Goal: Navigation & Orientation: Find specific page/section

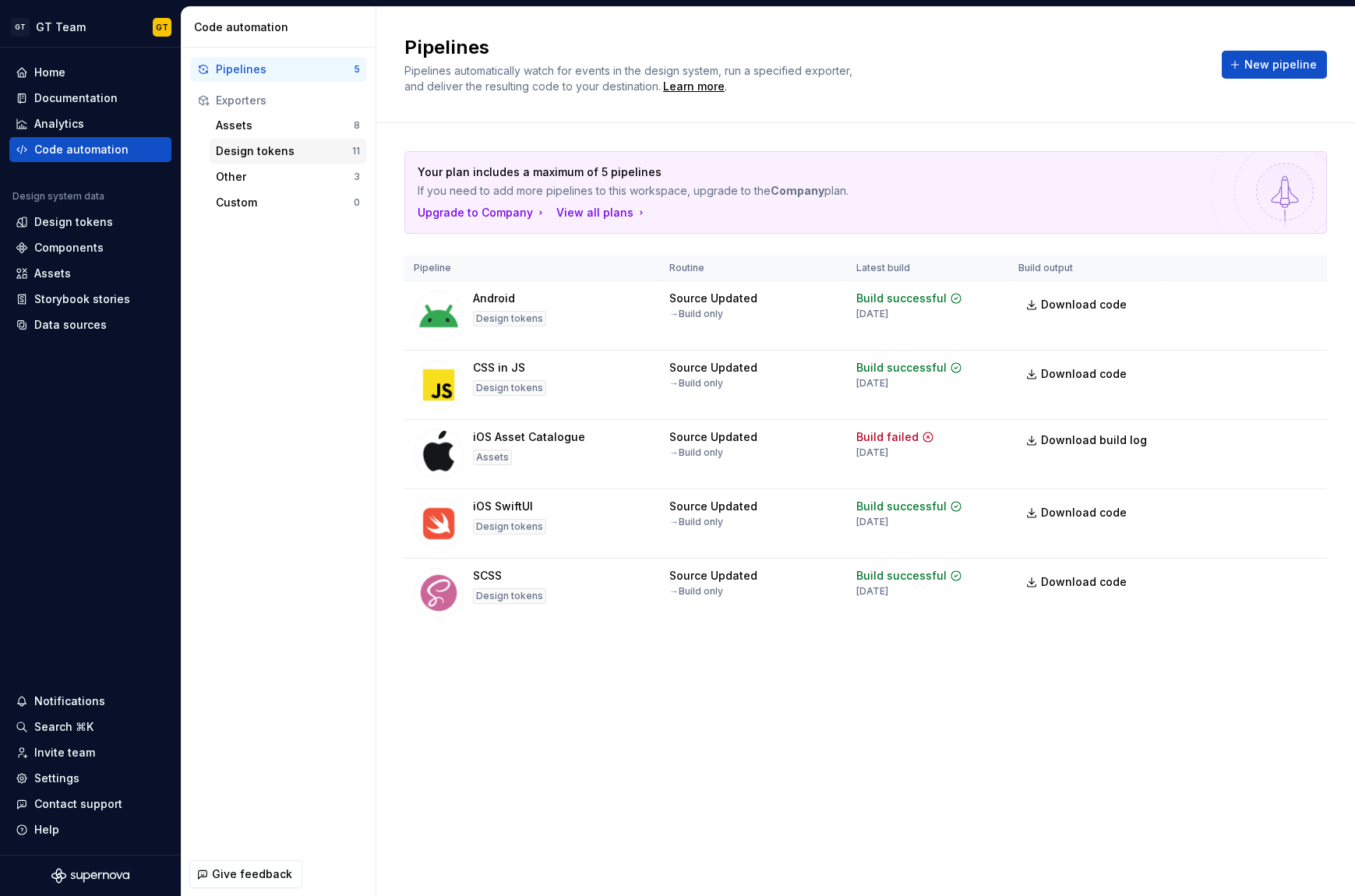
click at [265, 156] on div "Design tokens" at bounding box center [284, 150] width 137 height 15
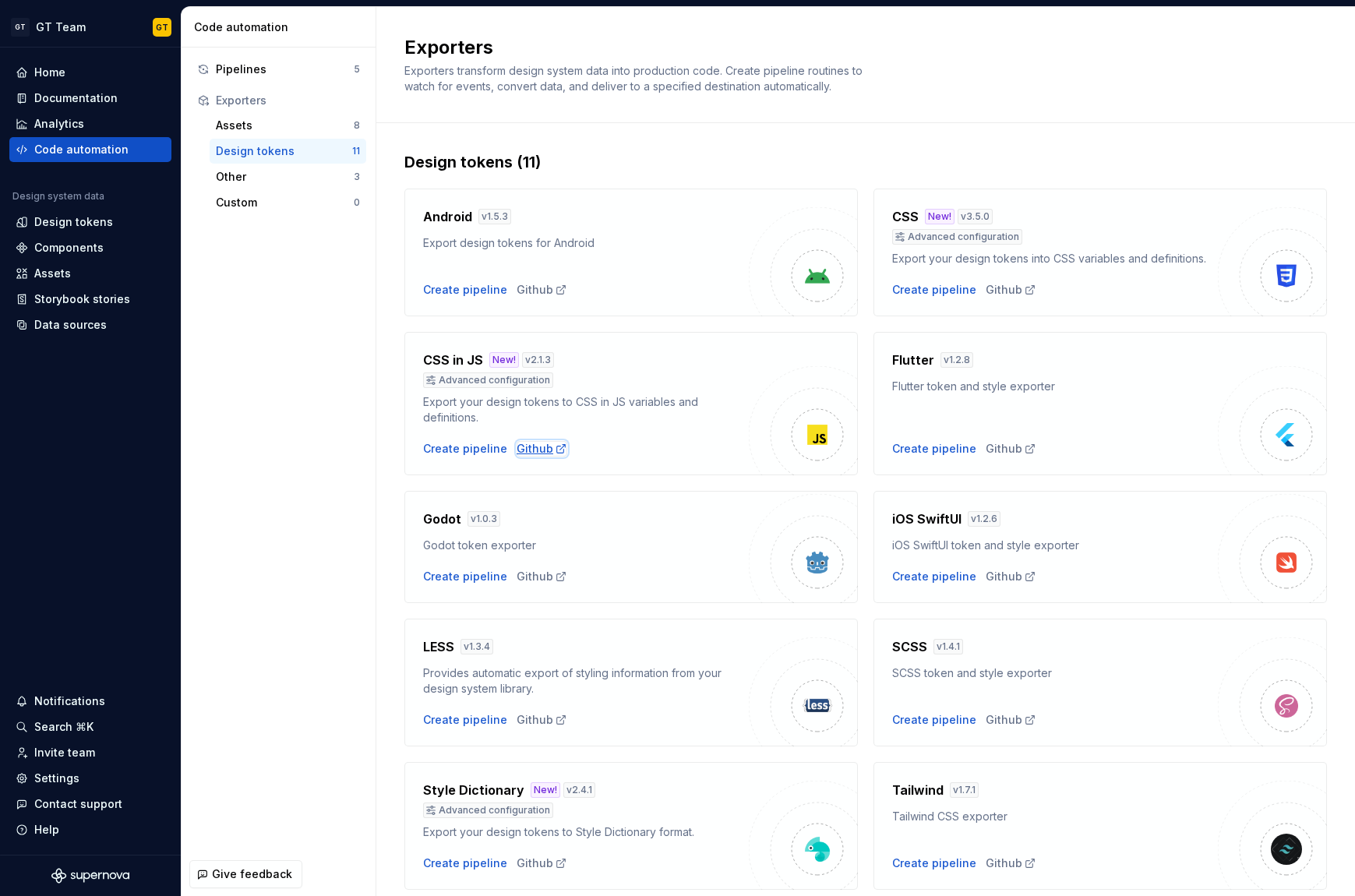
click at [539, 452] on div "Github" at bounding box center [542, 448] width 51 height 15
click at [303, 113] on div "Assets 8" at bounding box center [288, 125] width 157 height 25
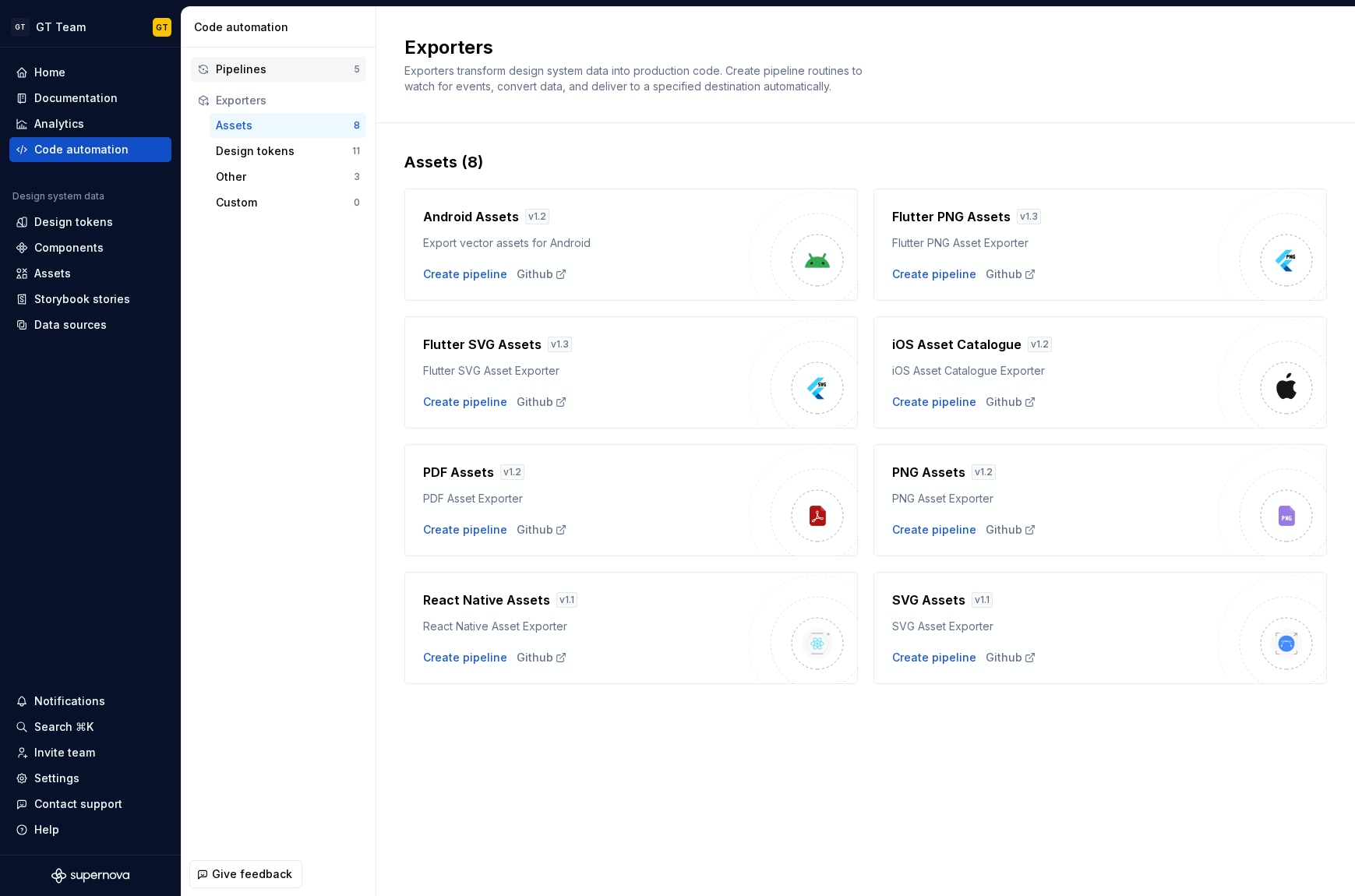
click at [254, 62] on div "Pipelines" at bounding box center [284, 69] width 138 height 15
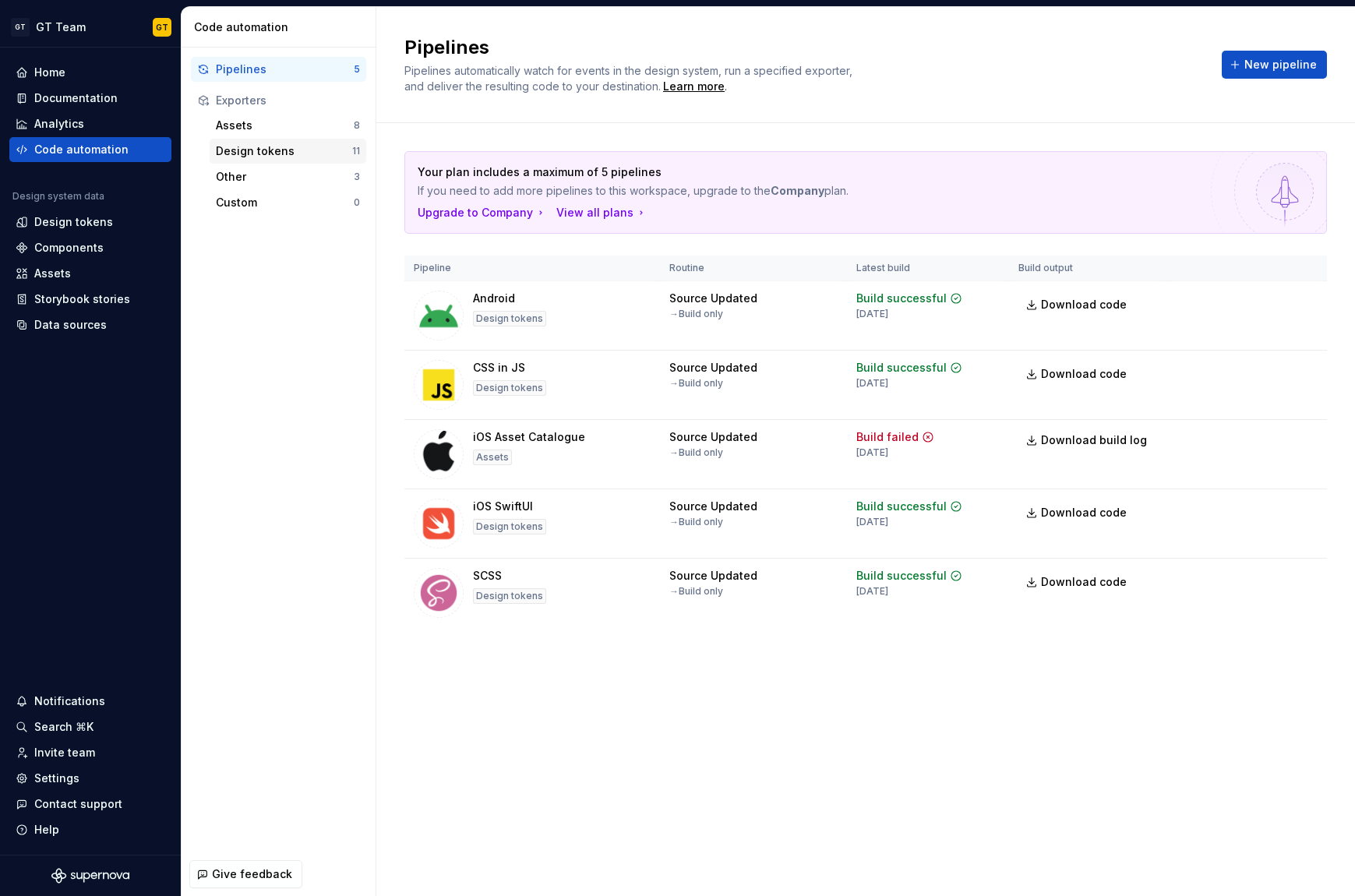
click at [298, 148] on div "Design tokens" at bounding box center [284, 150] width 137 height 15
click at [305, 157] on div "Design tokens" at bounding box center [284, 150] width 137 height 15
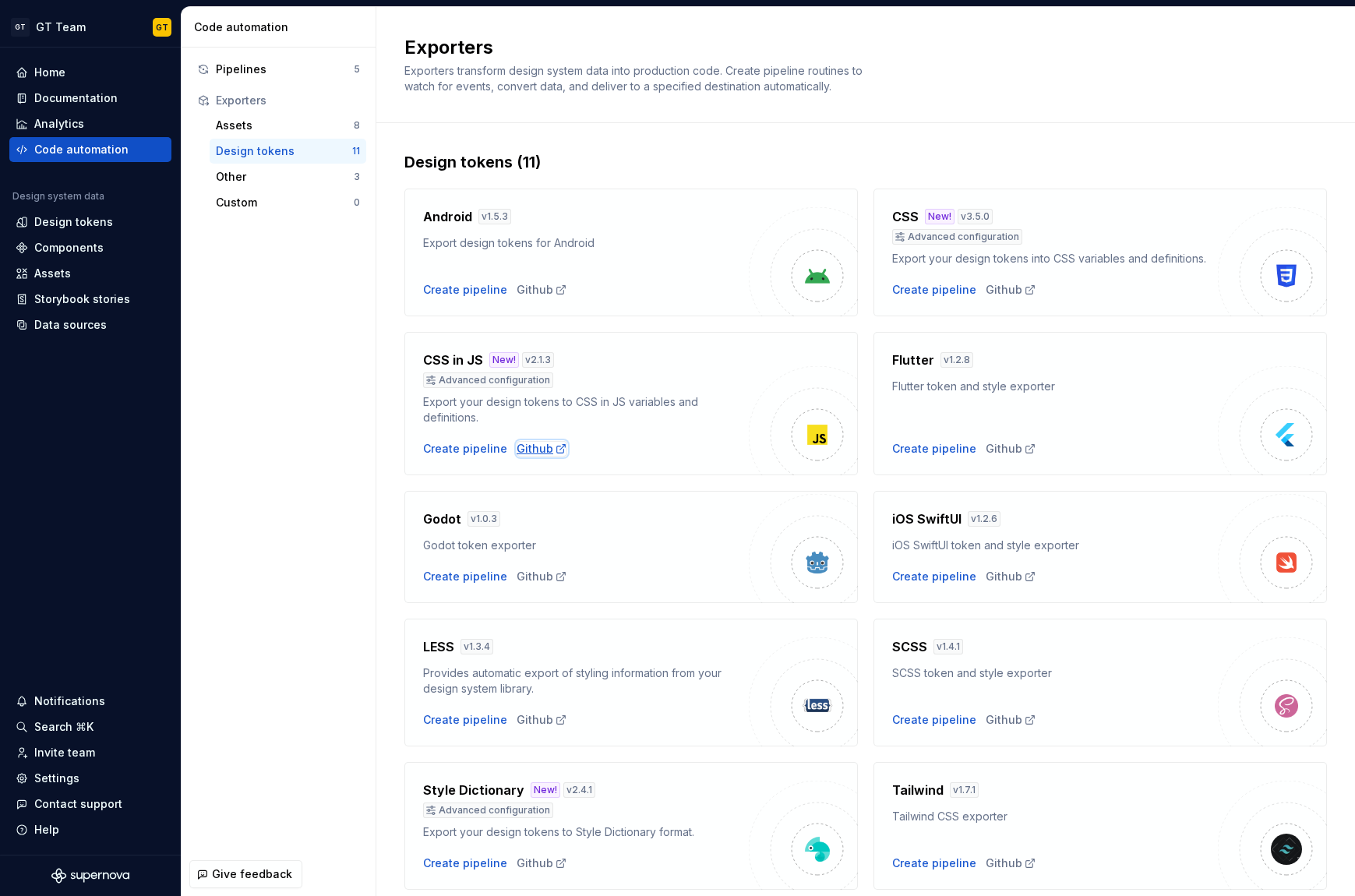
click at [527, 448] on div "Github" at bounding box center [542, 448] width 51 height 15
